Goal: Navigation & Orientation: Find specific page/section

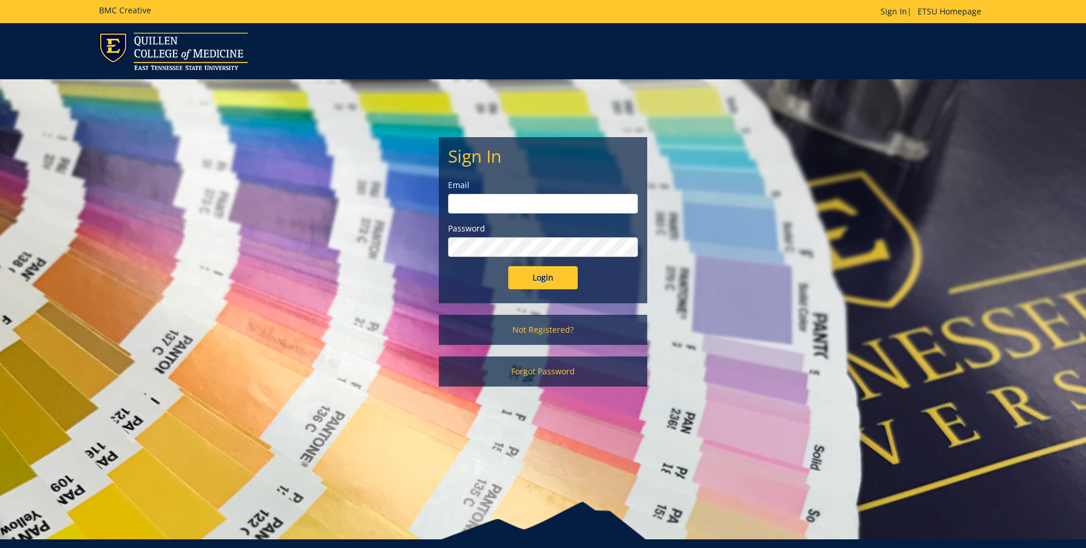
type input "[EMAIL_ADDRESS][DOMAIN_NAME]"
click at [562, 281] on input "Login" at bounding box center [542, 277] width 69 height 23
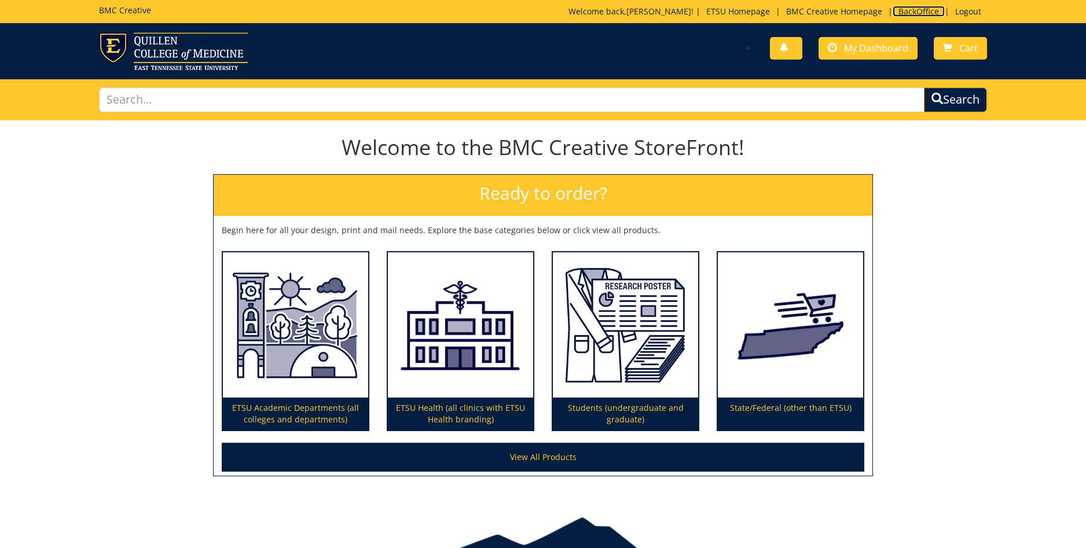
click at [922, 11] on link "BackOffice" at bounding box center [918, 11] width 52 height 11
